Goal: Task Accomplishment & Management: Use online tool/utility

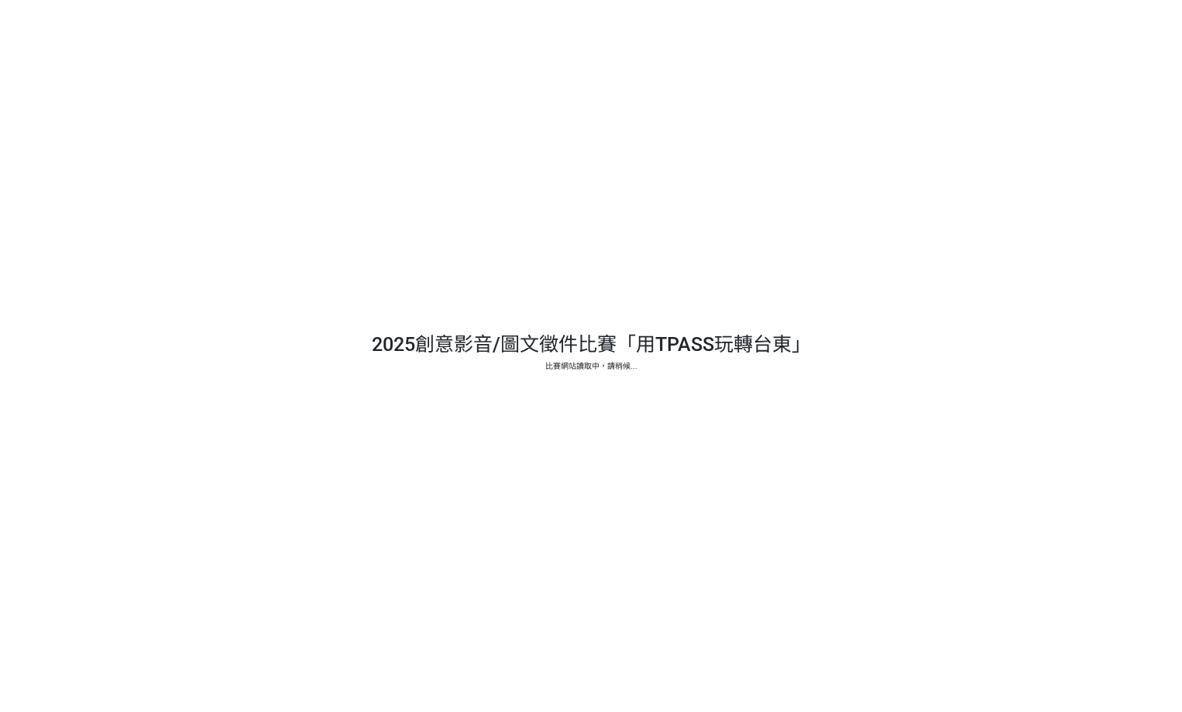
select select "13139"
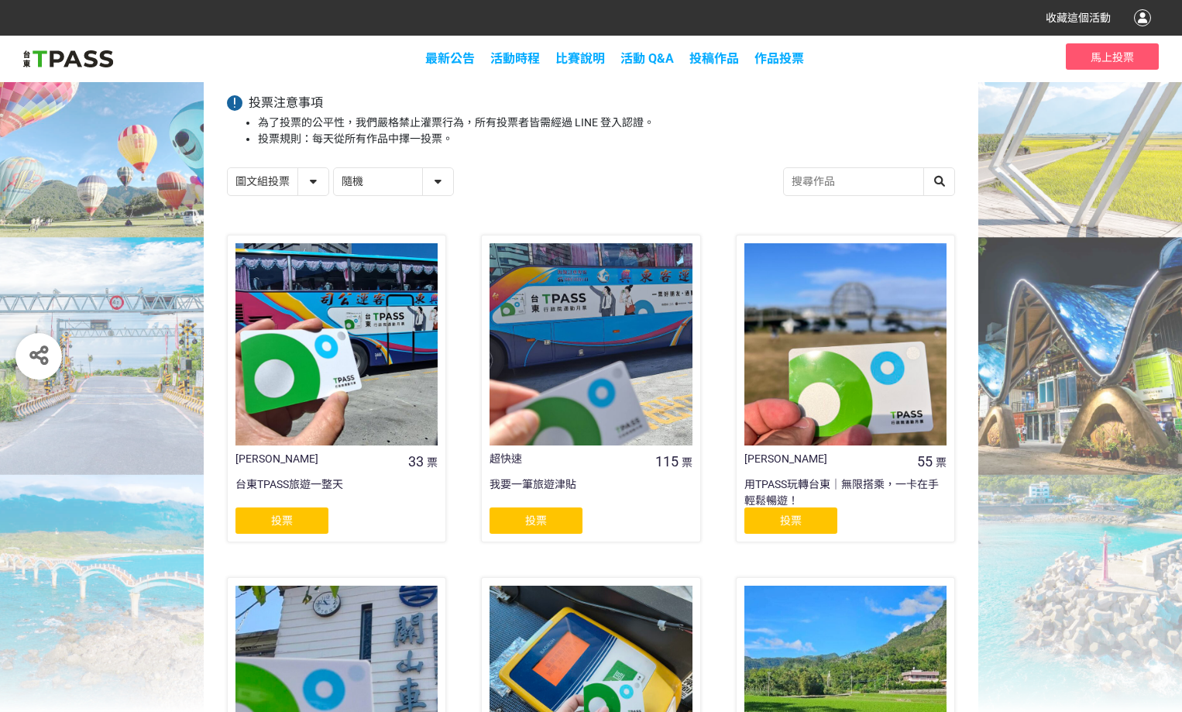
scroll to position [232, 0]
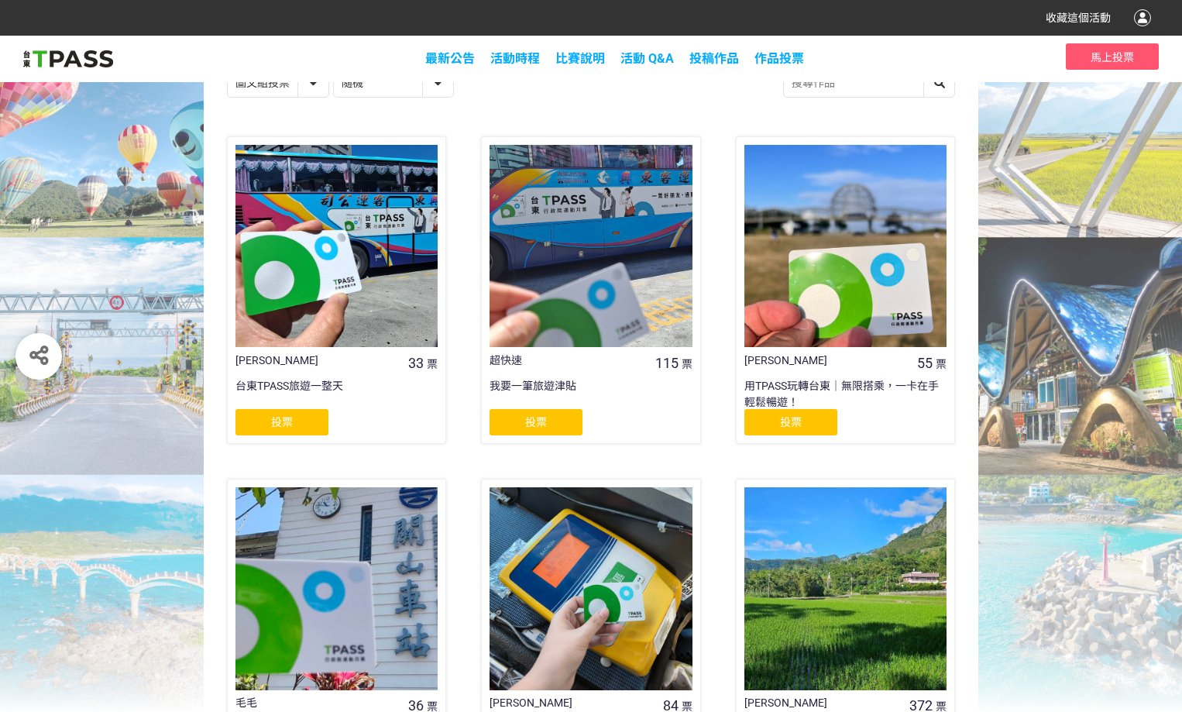
click at [533, 422] on span "投票" at bounding box center [536, 422] width 22 height 12
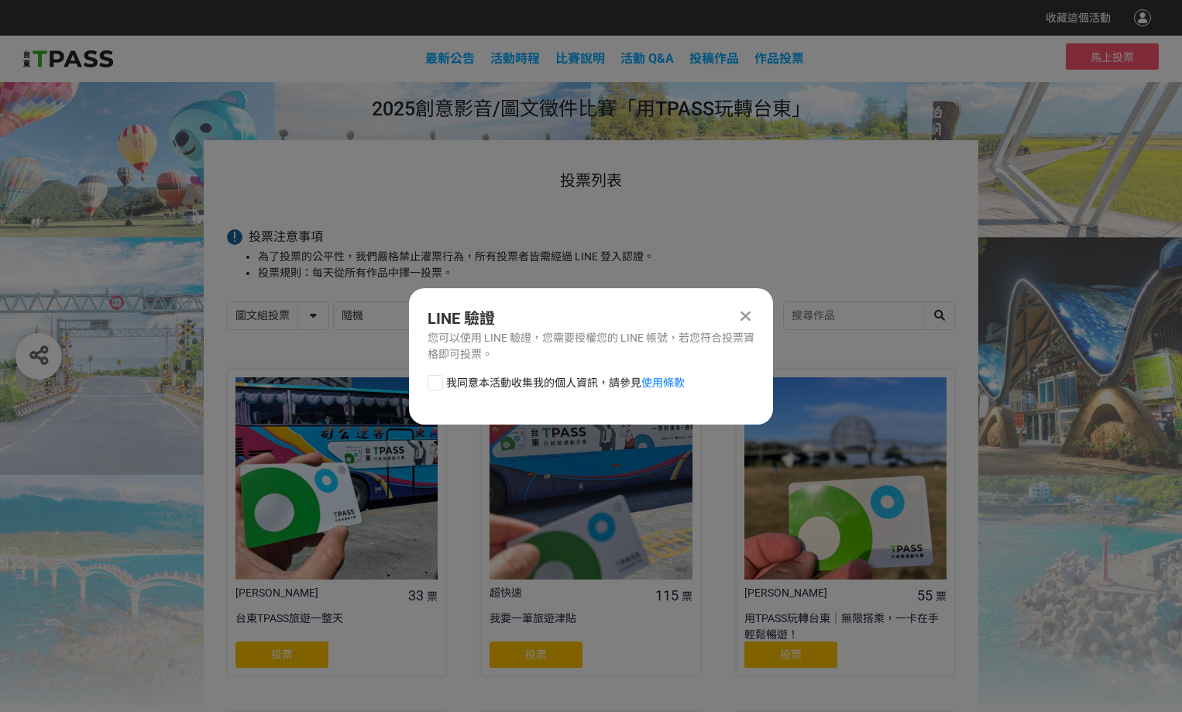
scroll to position [0, 0]
click at [430, 384] on div at bounding box center [435, 382] width 15 height 15
checkbox input "true"
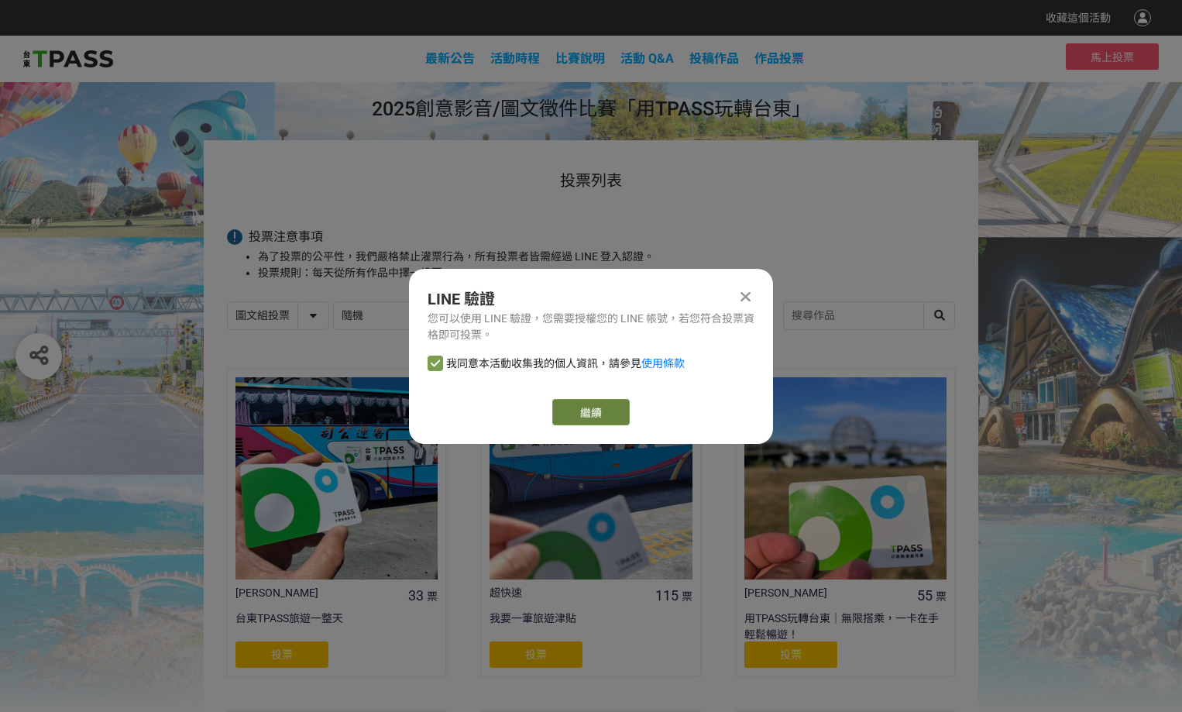
click at [582, 414] on button "繼續" at bounding box center [590, 412] width 77 height 26
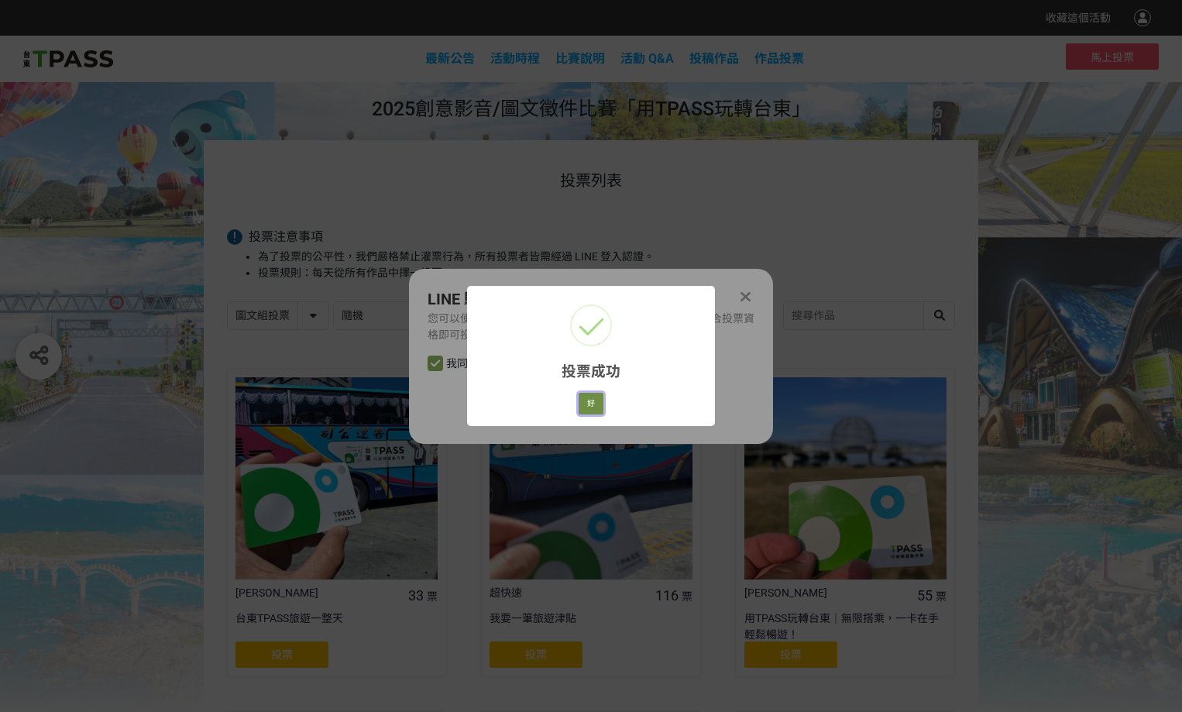
click at [590, 409] on button "好" at bounding box center [591, 404] width 25 height 22
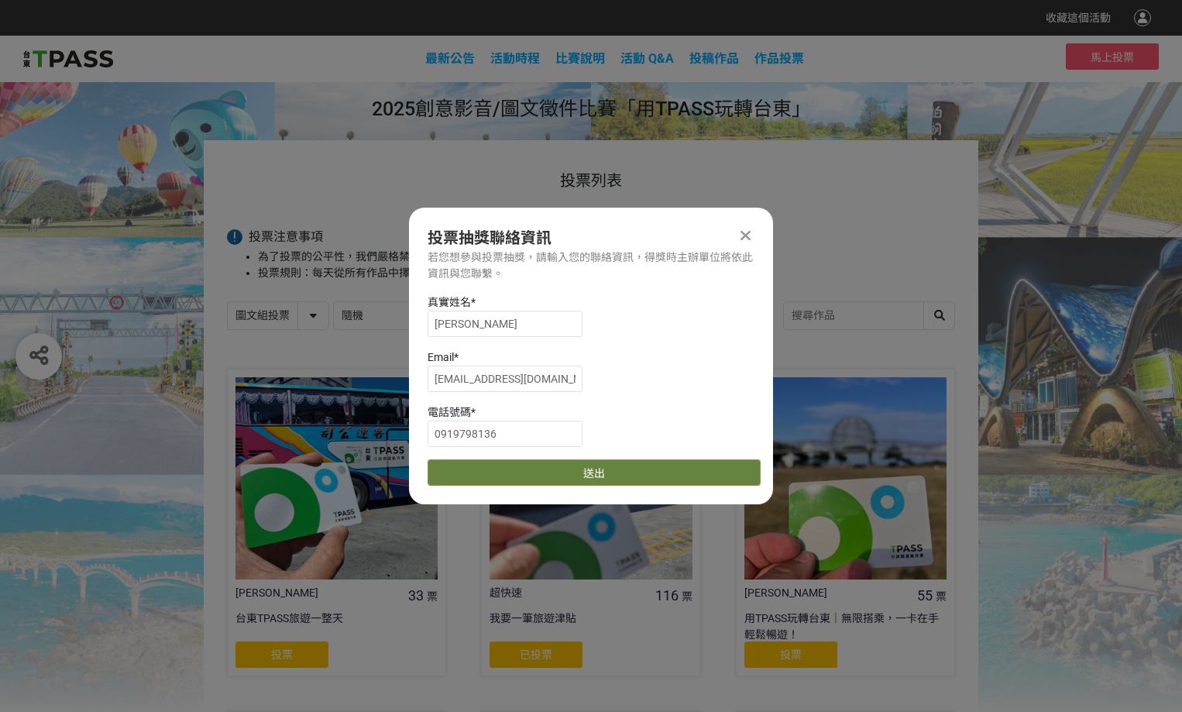
click at [590, 476] on button "送出" at bounding box center [594, 473] width 333 height 26
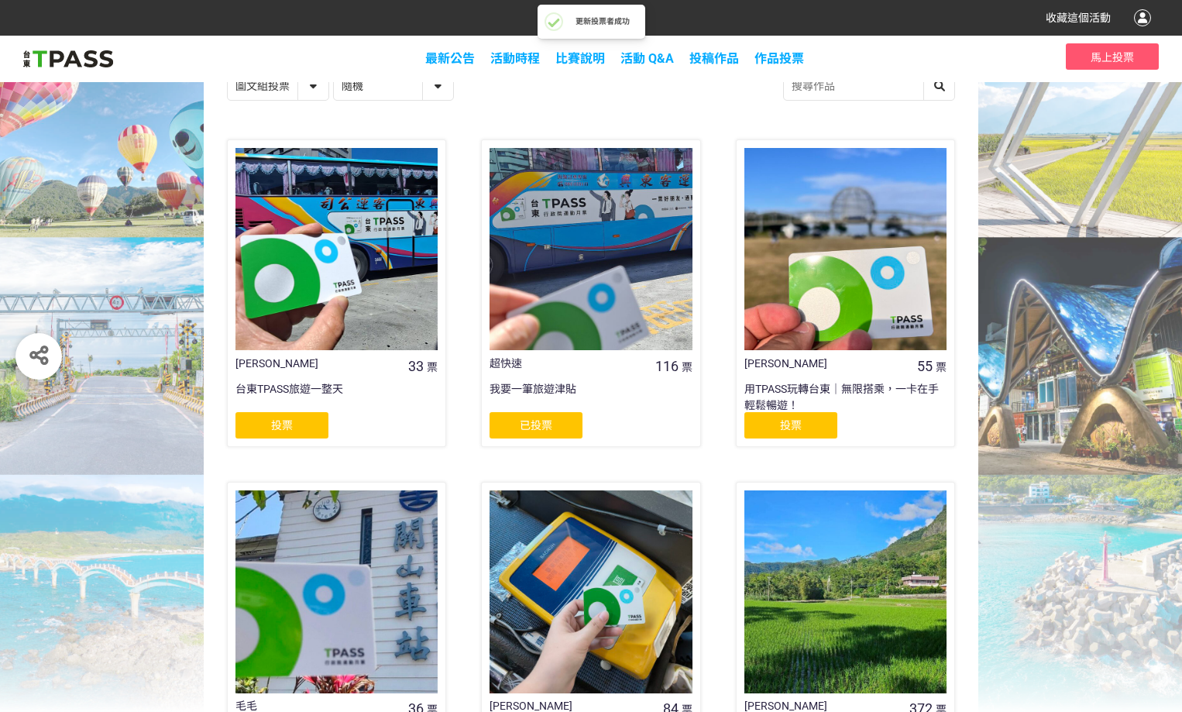
scroll to position [232, 0]
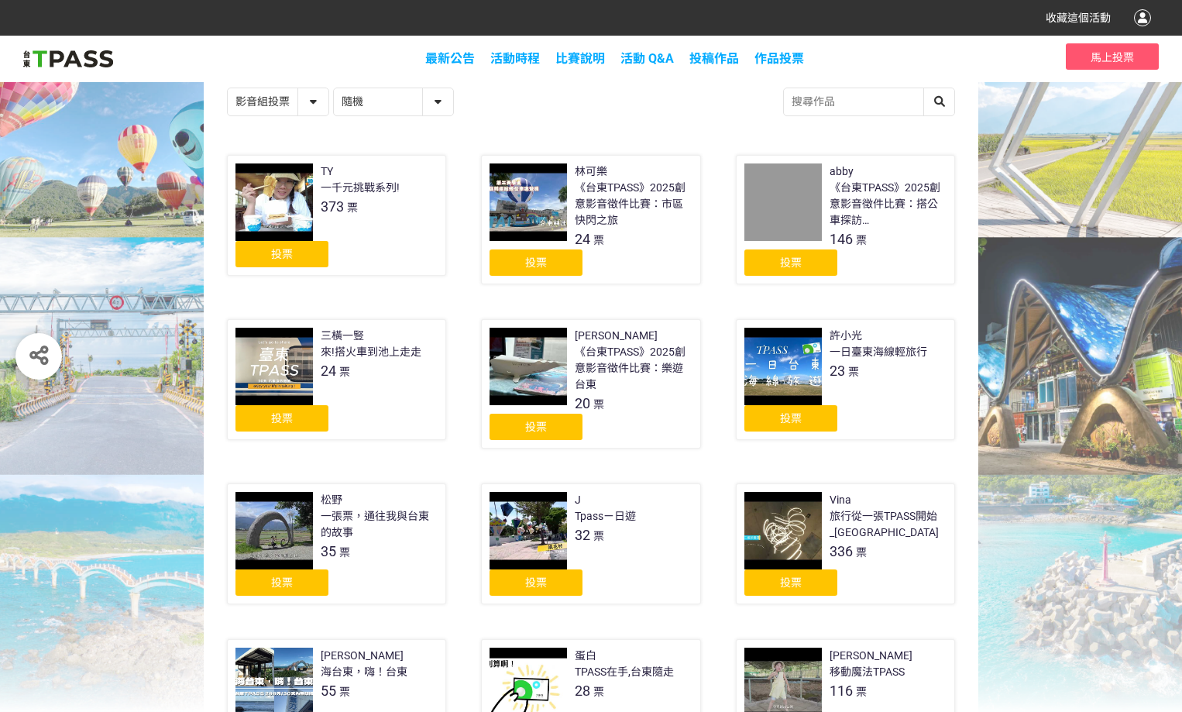
scroll to position [373, 0]
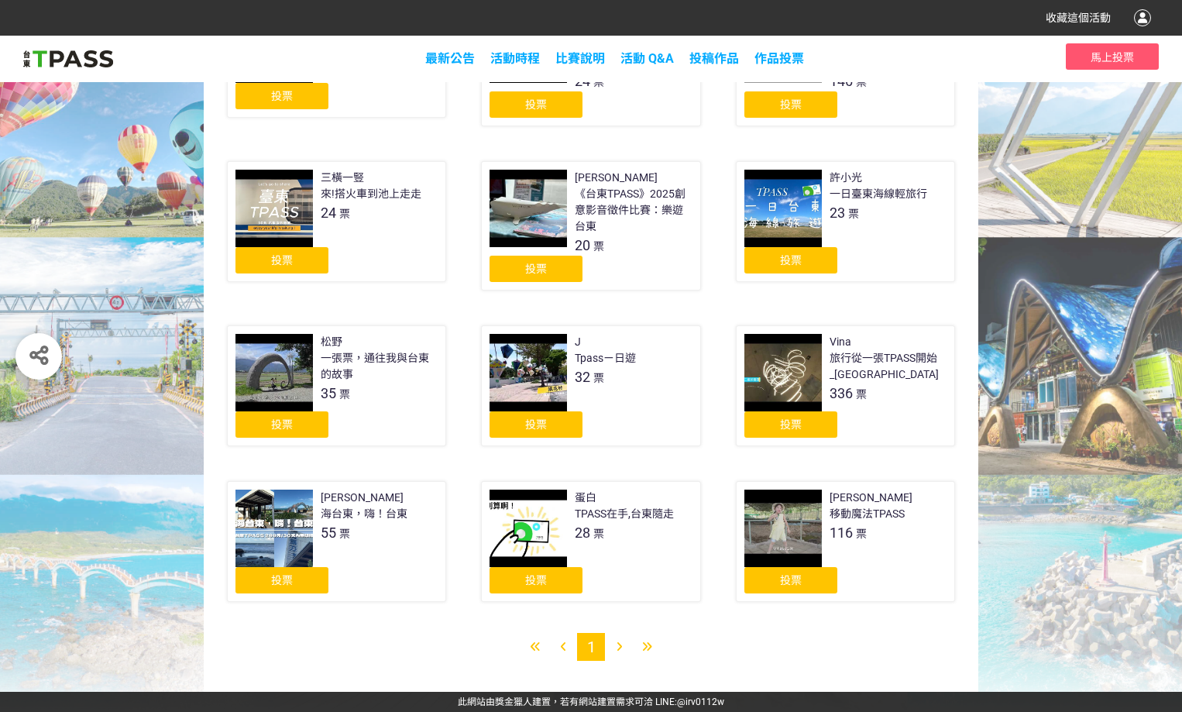
click at [282, 417] on div "投票" at bounding box center [282, 424] width 93 height 26
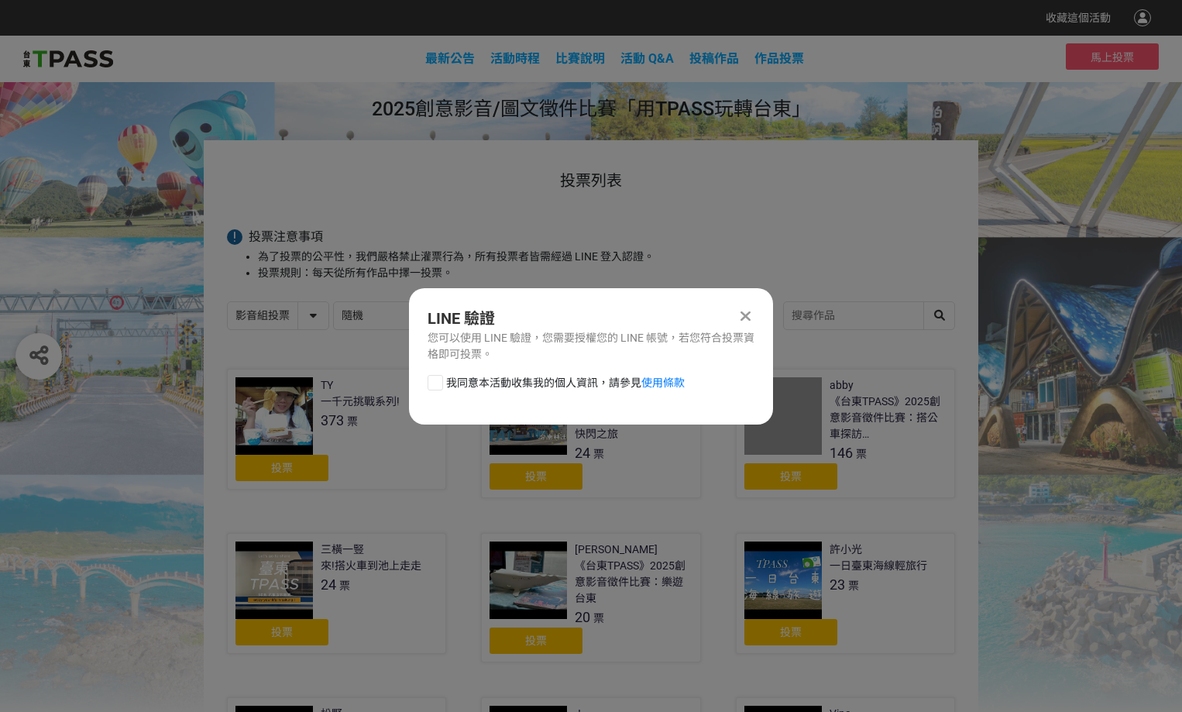
click at [433, 379] on div at bounding box center [435, 382] width 15 height 15
checkbox input "true"
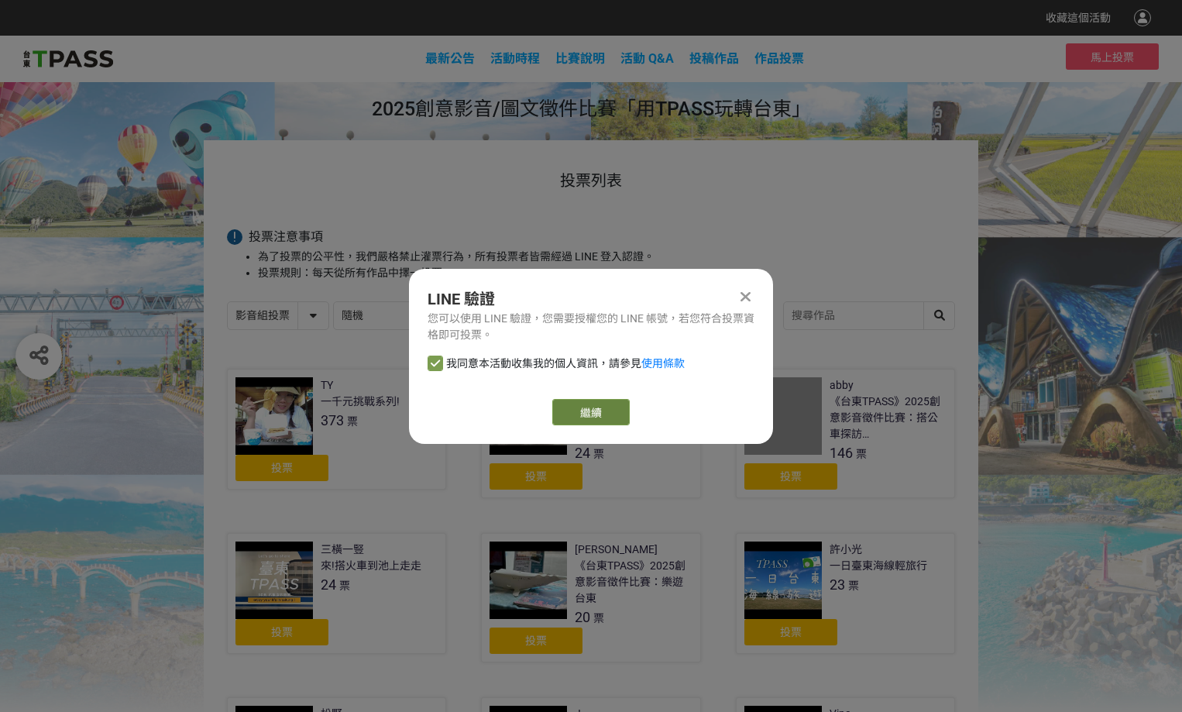
click at [594, 409] on button "繼續" at bounding box center [590, 412] width 77 height 26
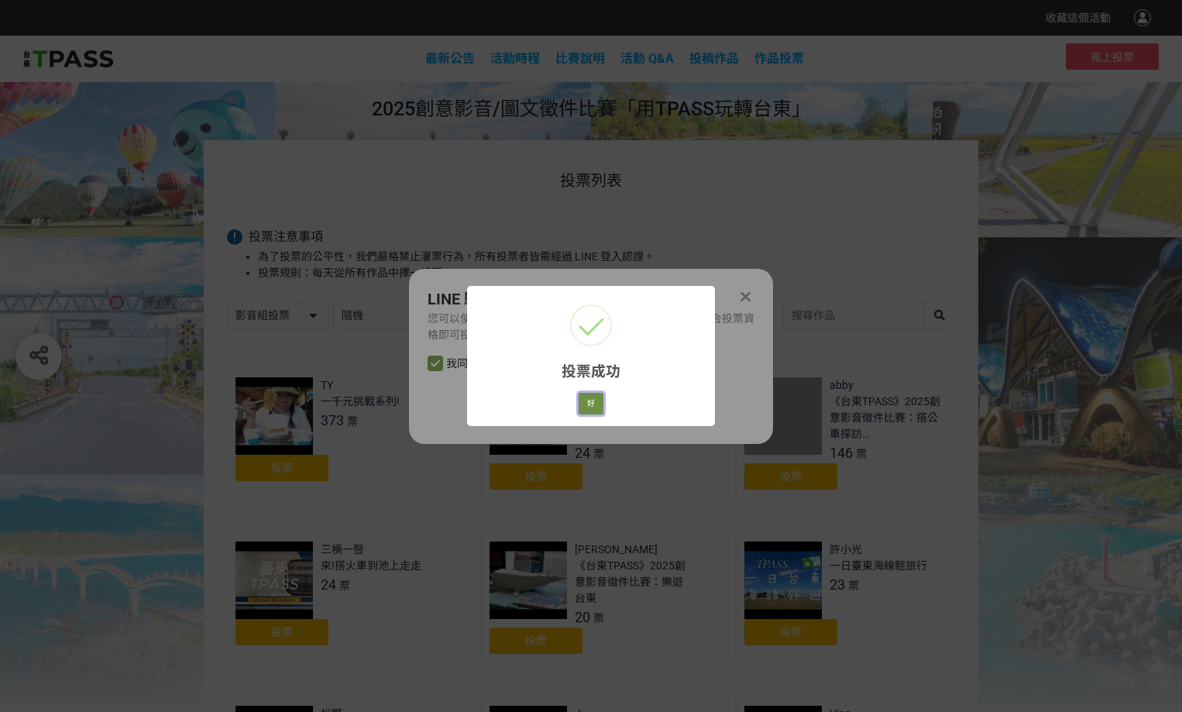
click at [596, 406] on button "好" at bounding box center [591, 404] width 25 height 22
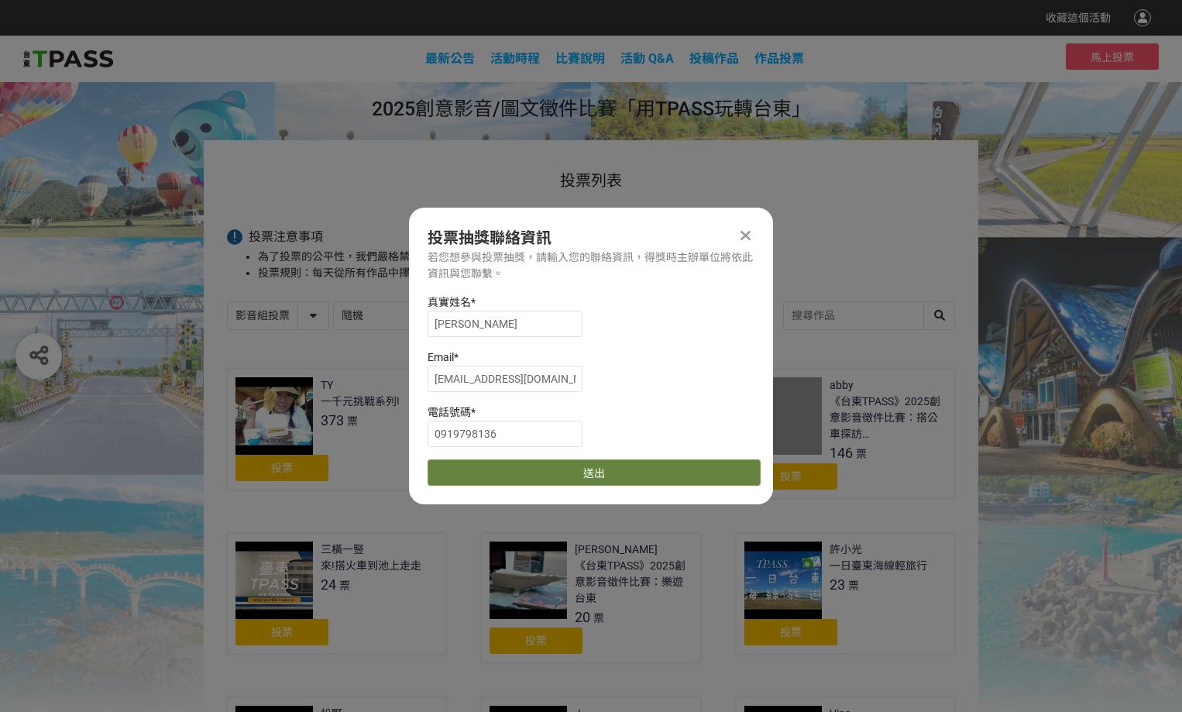
click at [604, 478] on button "送出" at bounding box center [594, 473] width 333 height 26
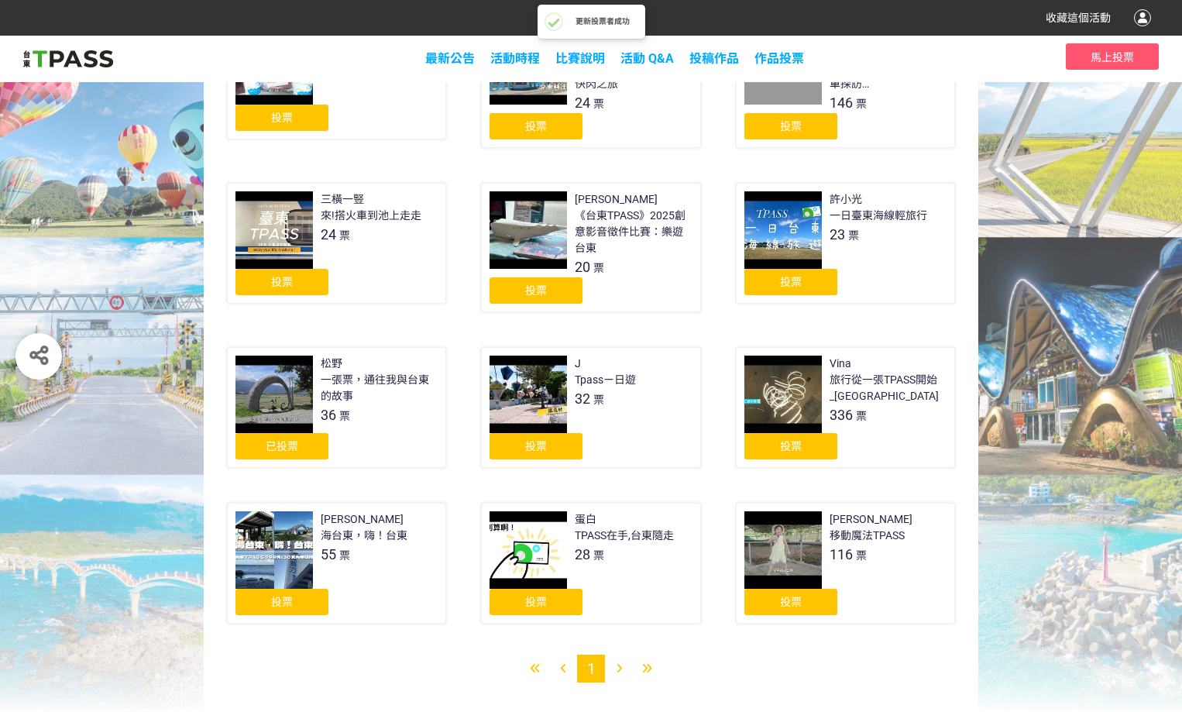
scroll to position [373, 0]
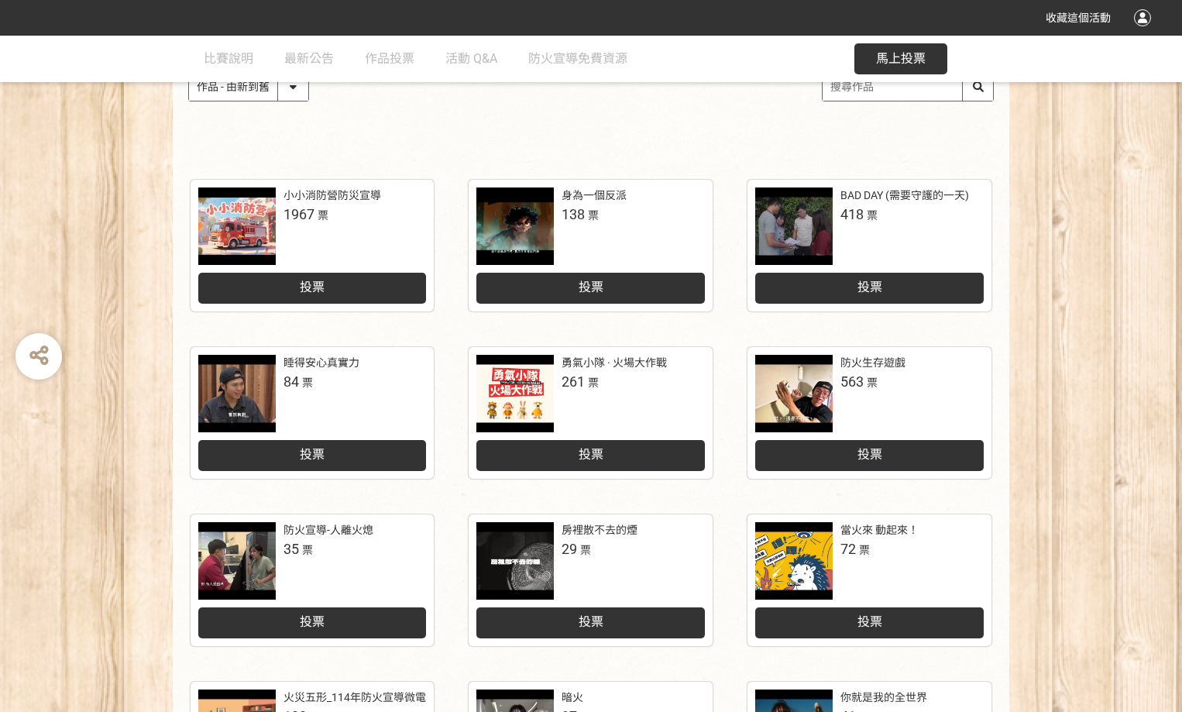
scroll to position [310, 0]
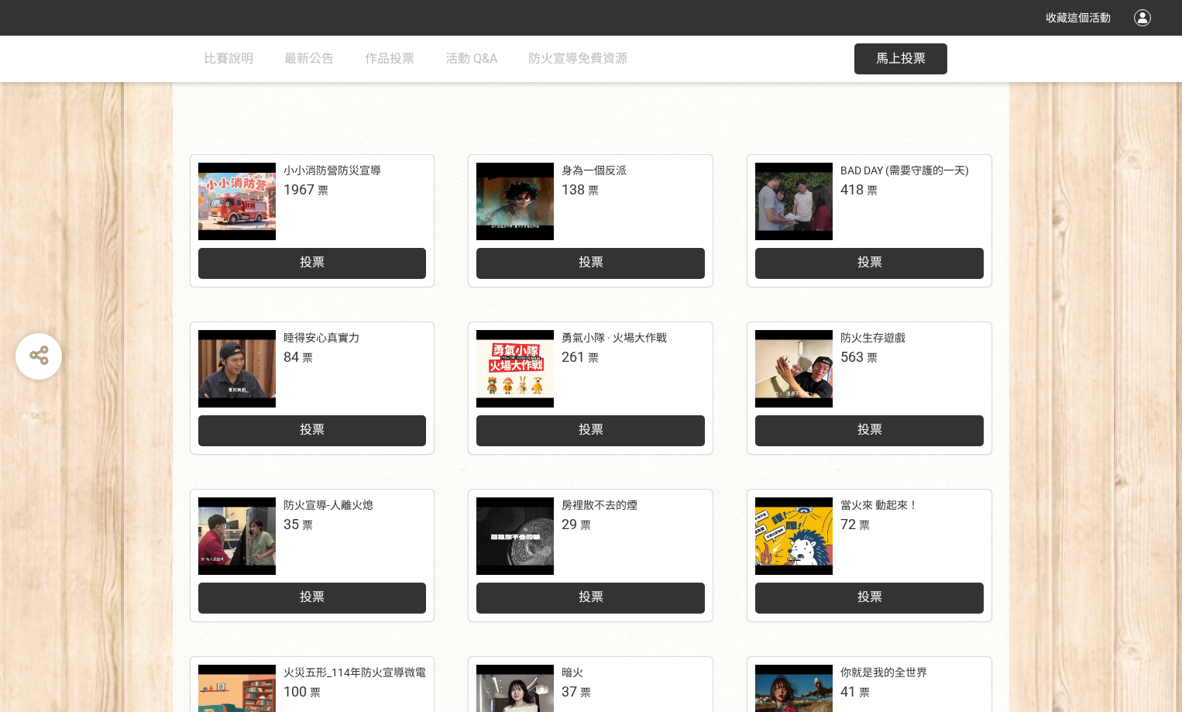
click at [596, 425] on span "投票" at bounding box center [591, 429] width 25 height 15
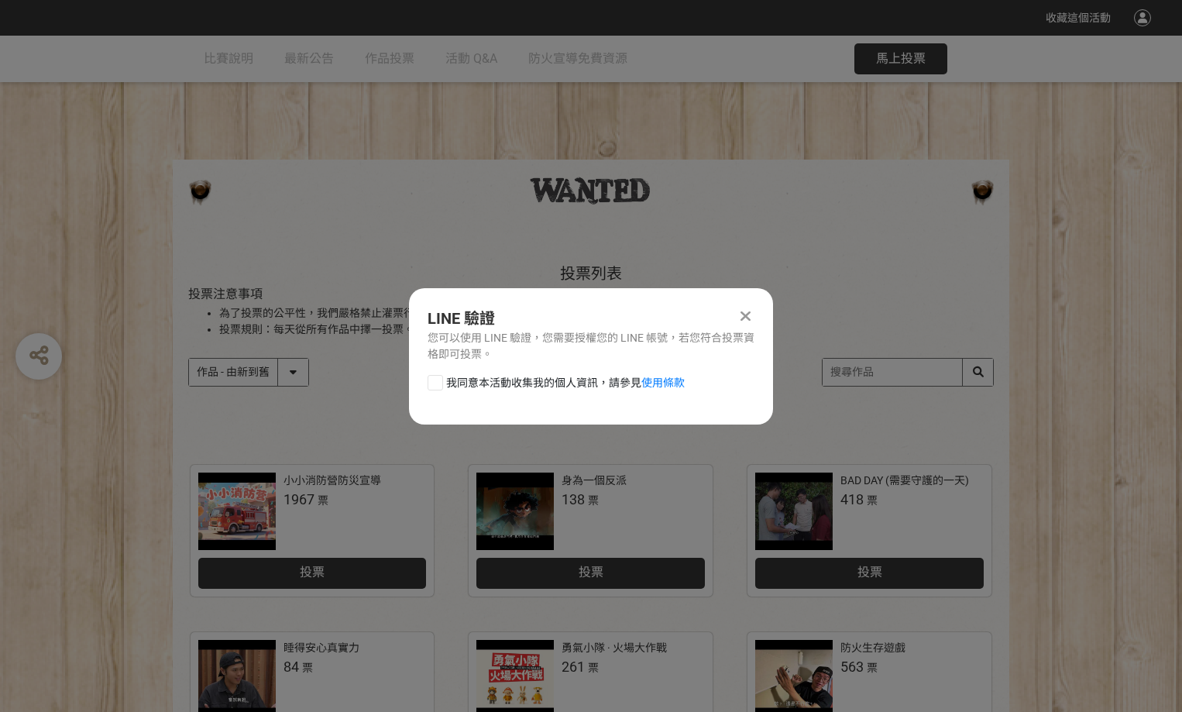
scroll to position [0, 0]
click at [435, 382] on div at bounding box center [435, 382] width 15 height 15
checkbox input "true"
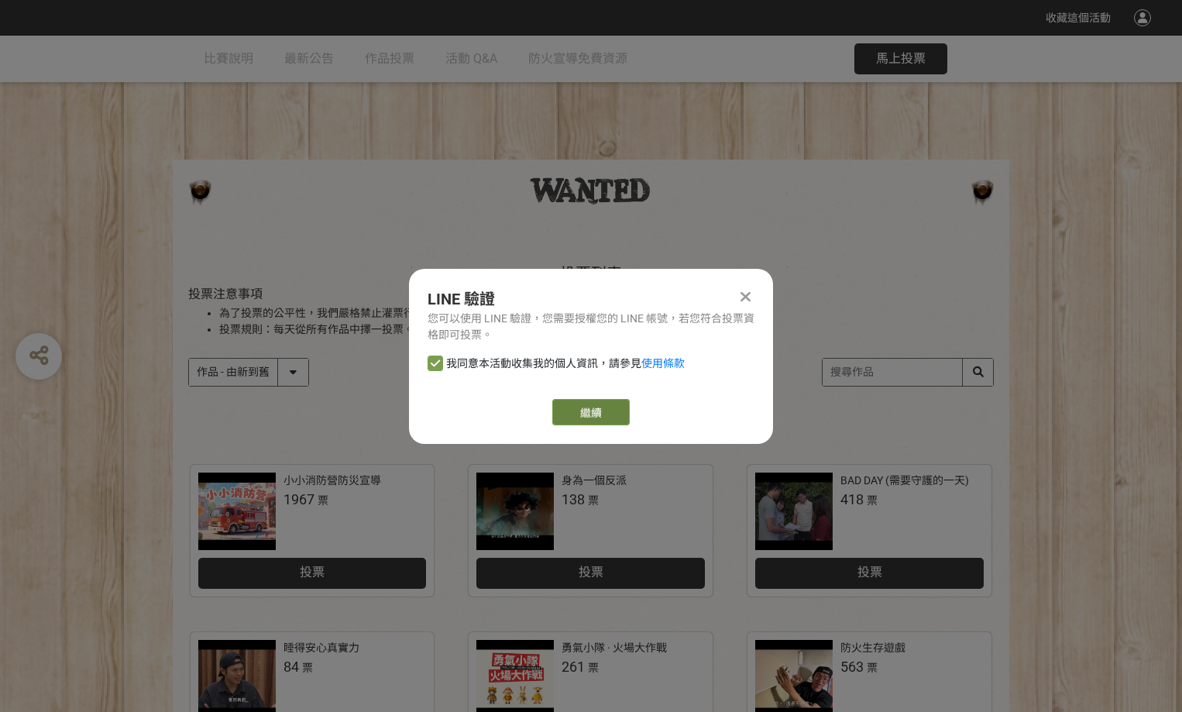
click at [576, 414] on button "繼續" at bounding box center [590, 412] width 77 height 26
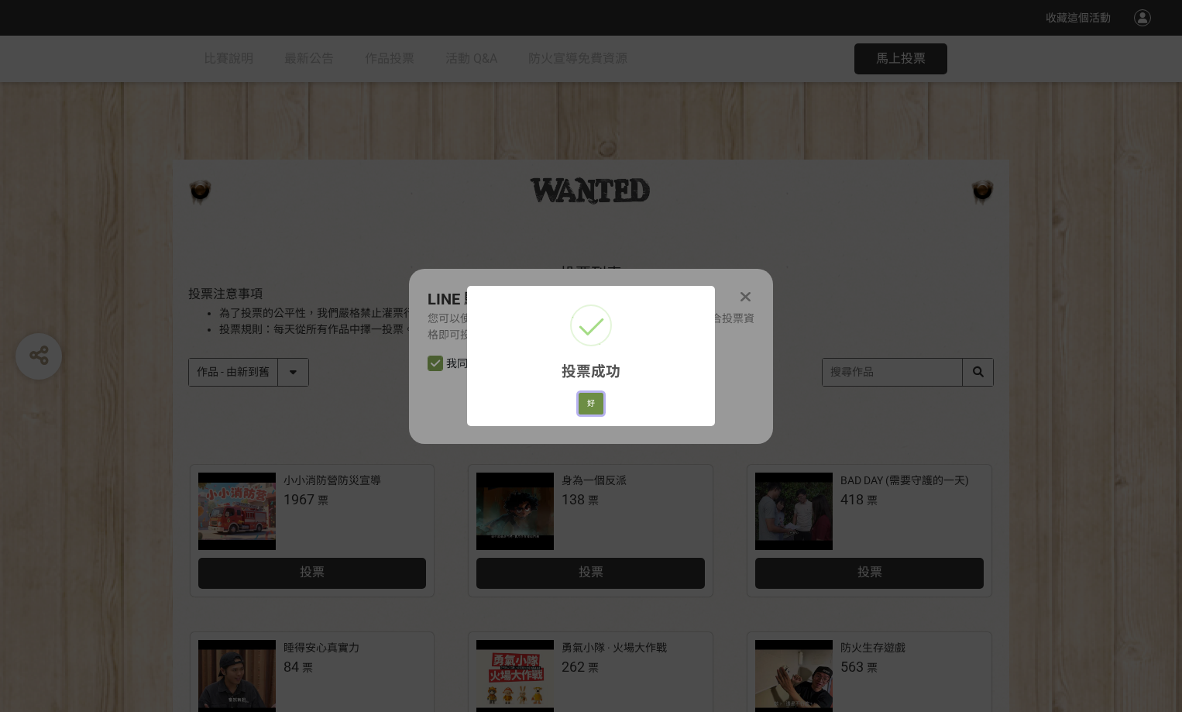
click at [593, 409] on button "好" at bounding box center [591, 404] width 25 height 22
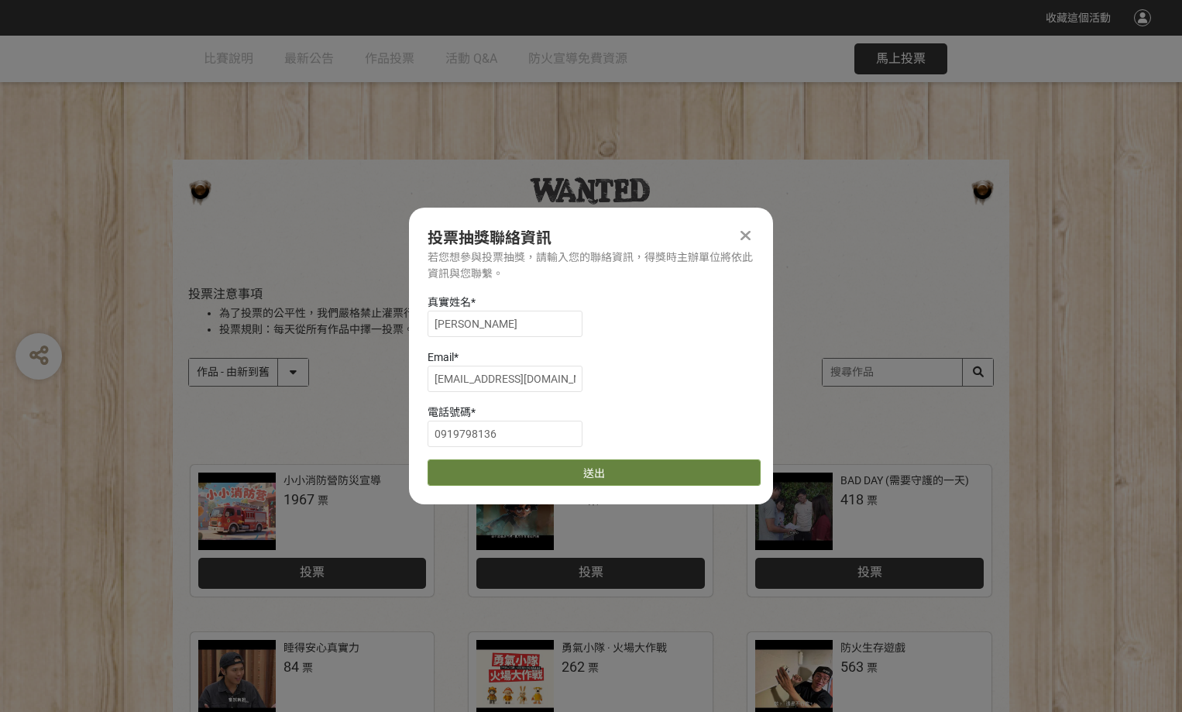
click at [610, 467] on button "送出" at bounding box center [594, 473] width 333 height 26
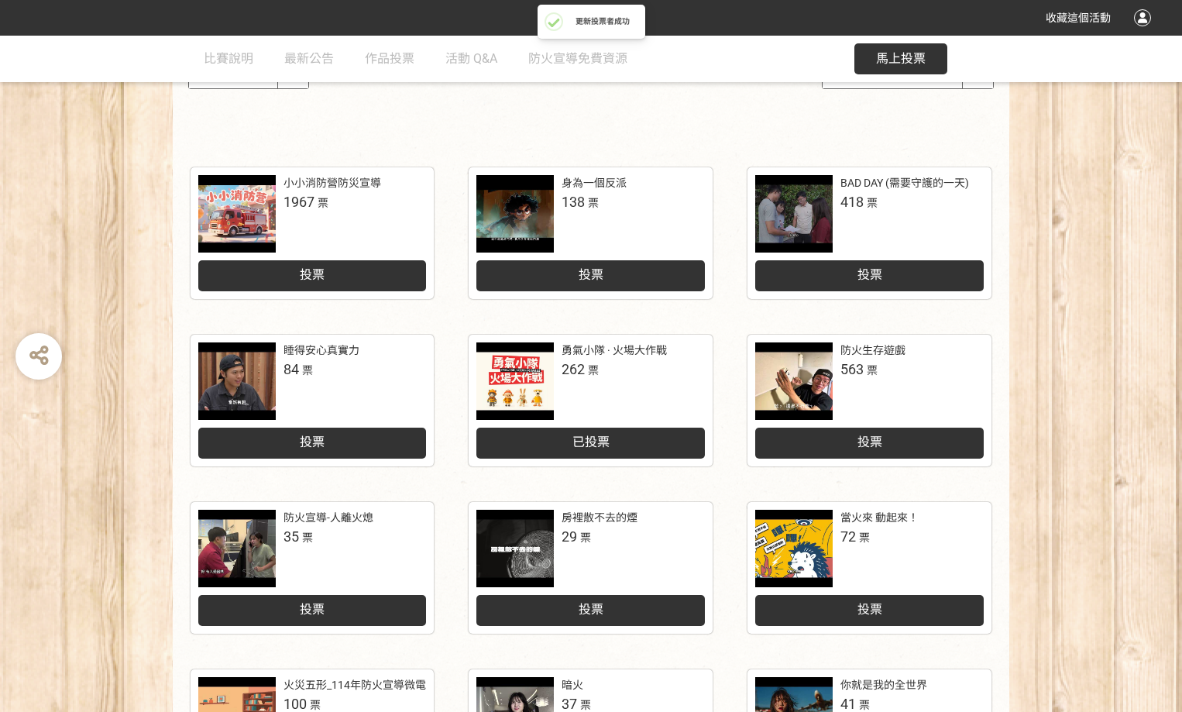
scroll to position [310, 0]
